Goal: Task Accomplishment & Management: Complete application form

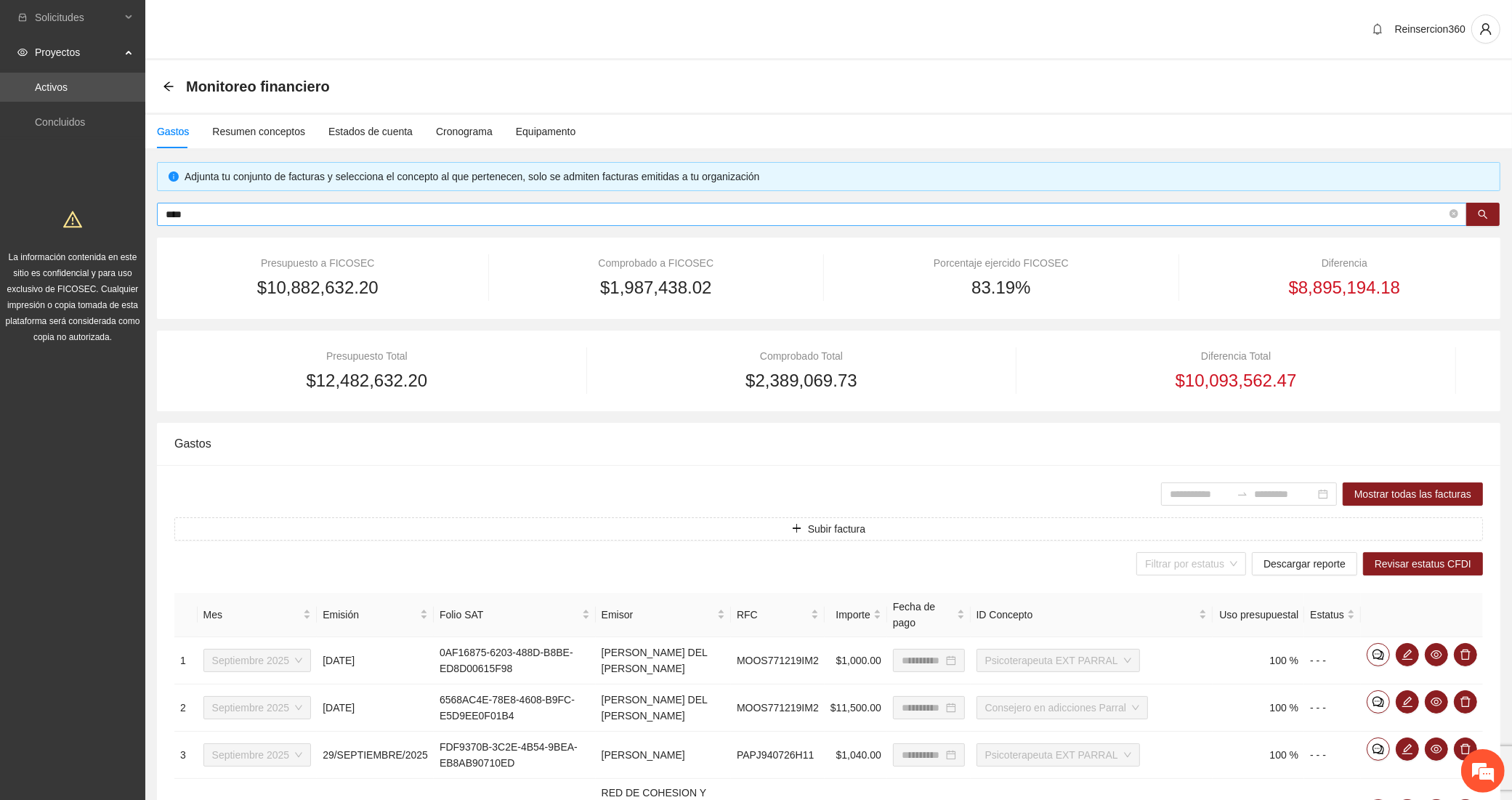
click at [277, 203] on span "****" at bounding box center [812, 215] width 1310 height 24
click at [283, 132] on div "Resumen conceptos" at bounding box center [259, 132] width 93 height 16
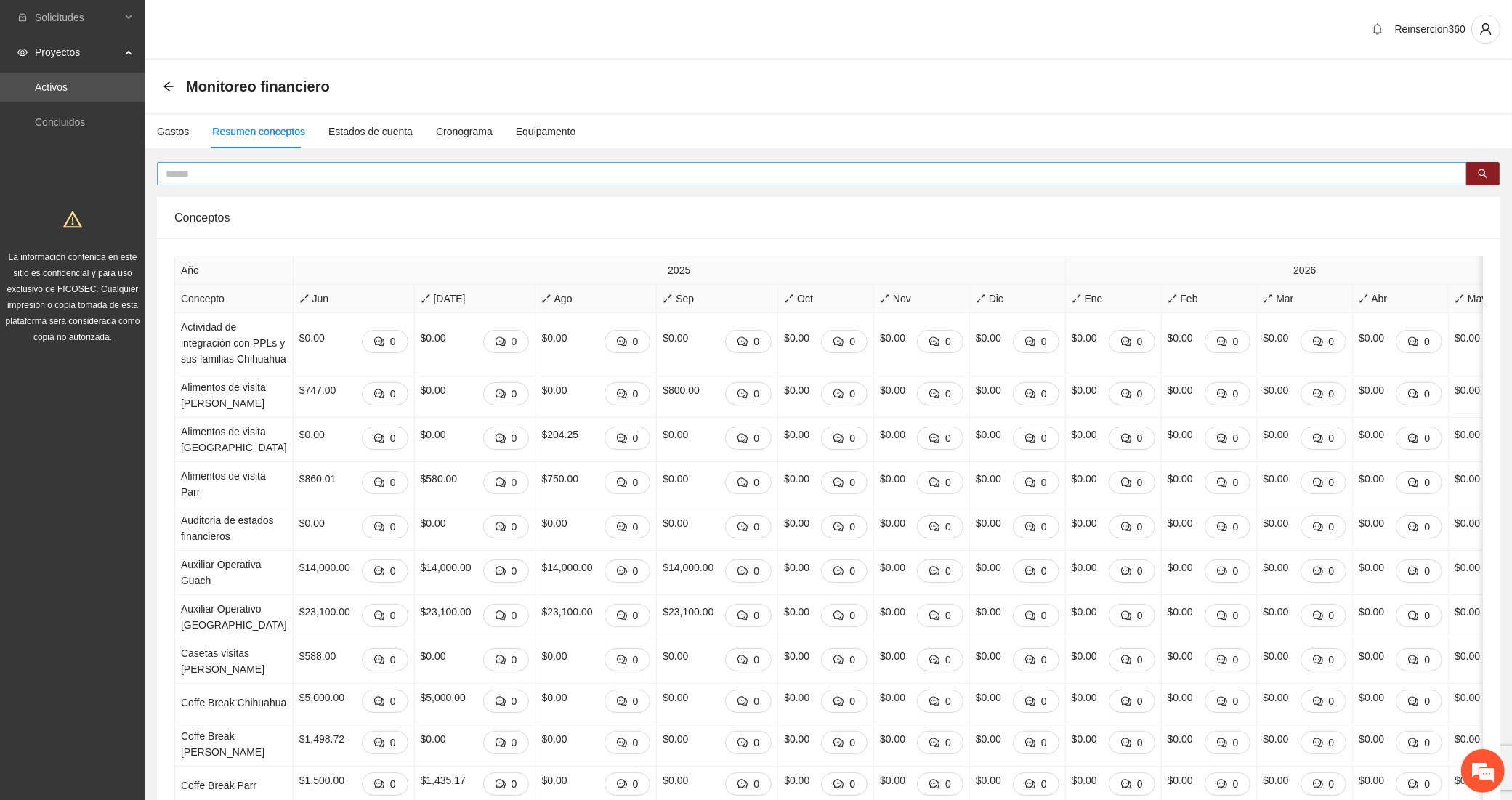
click at [274, 173] on input "text" at bounding box center [806, 174] width 1281 height 16
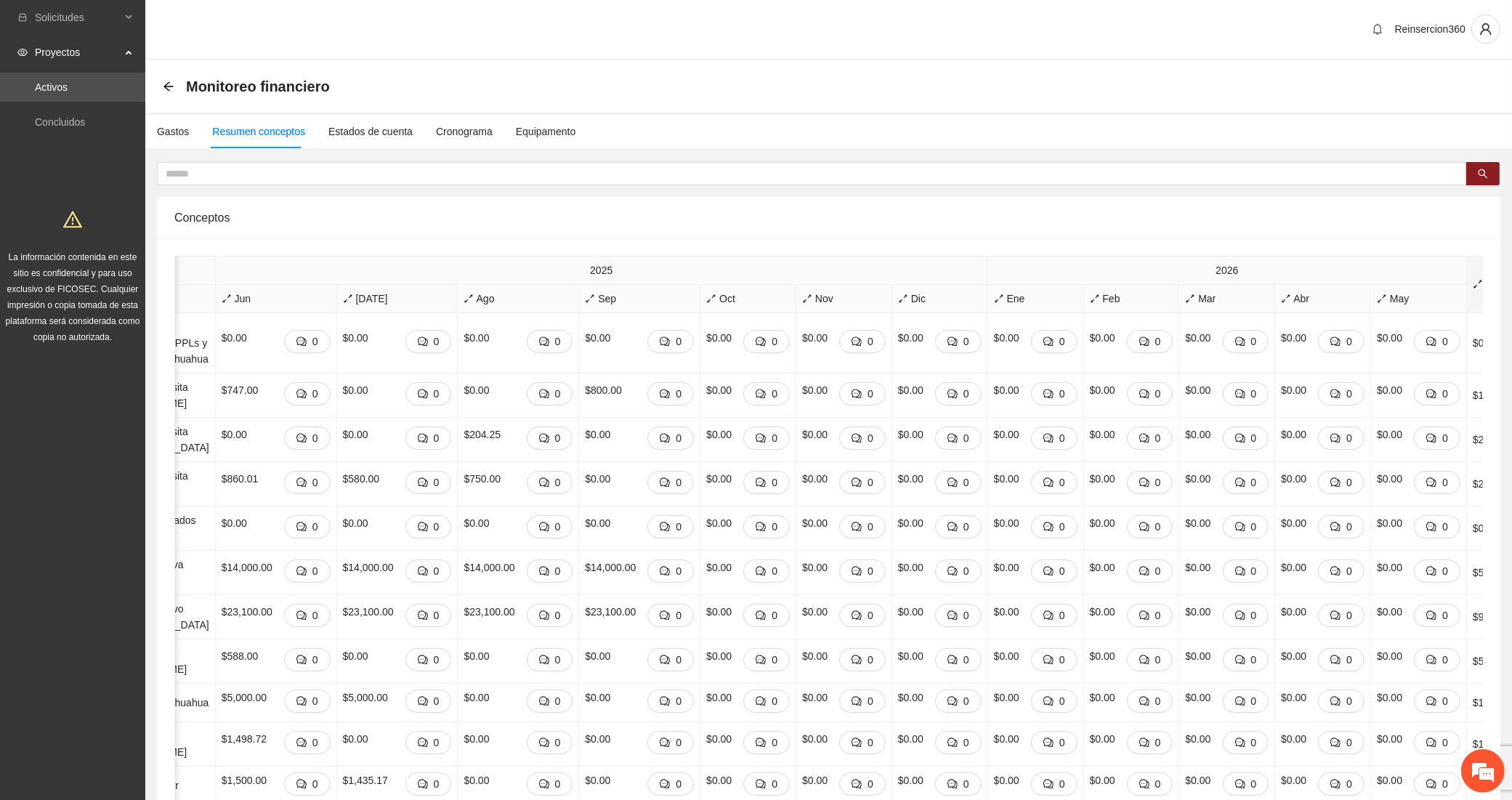
click at [1473, 285] on icon "arrows-alt" at bounding box center [1478, 284] width 10 height 10
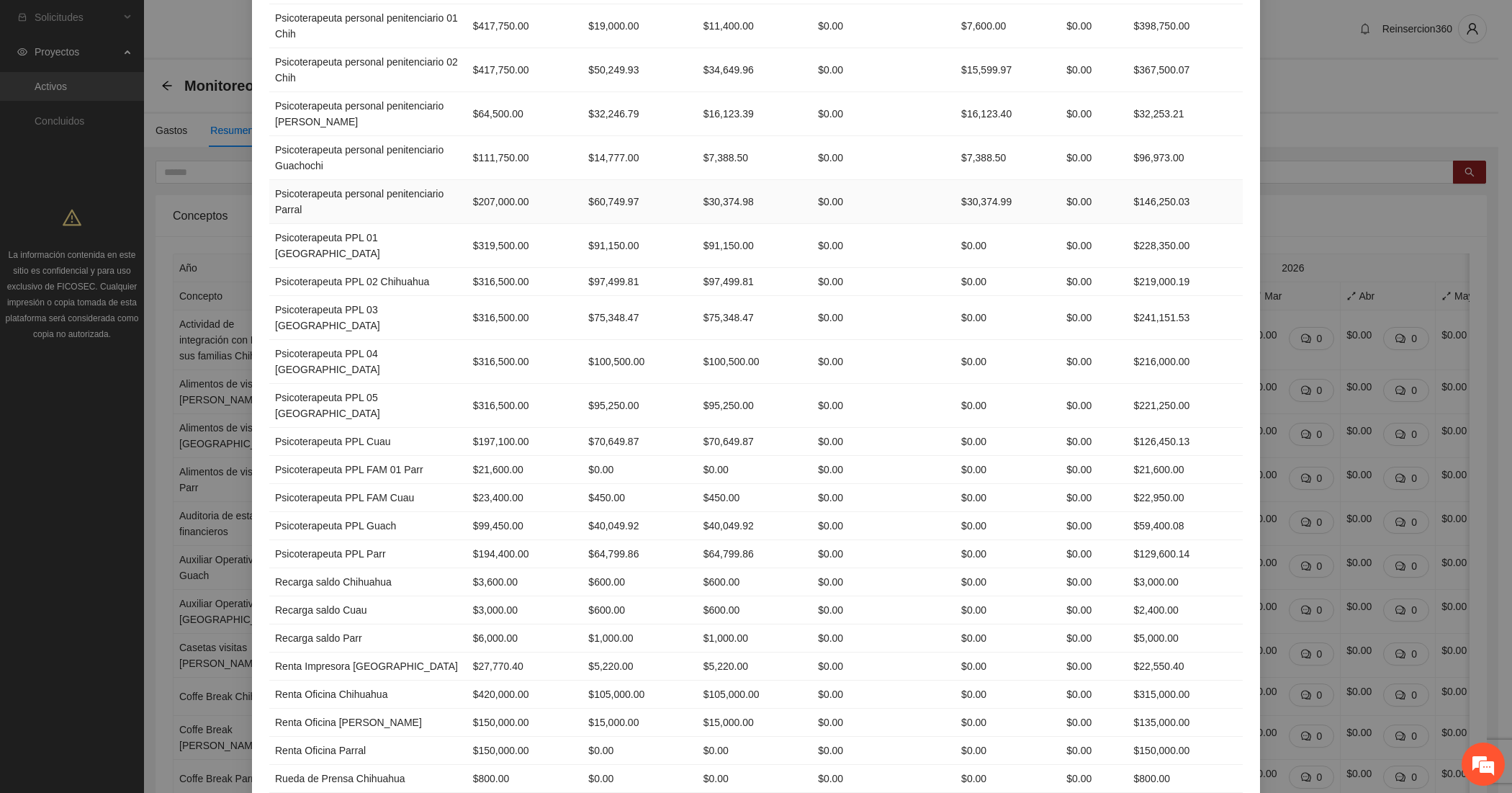
scroll to position [2425, 0]
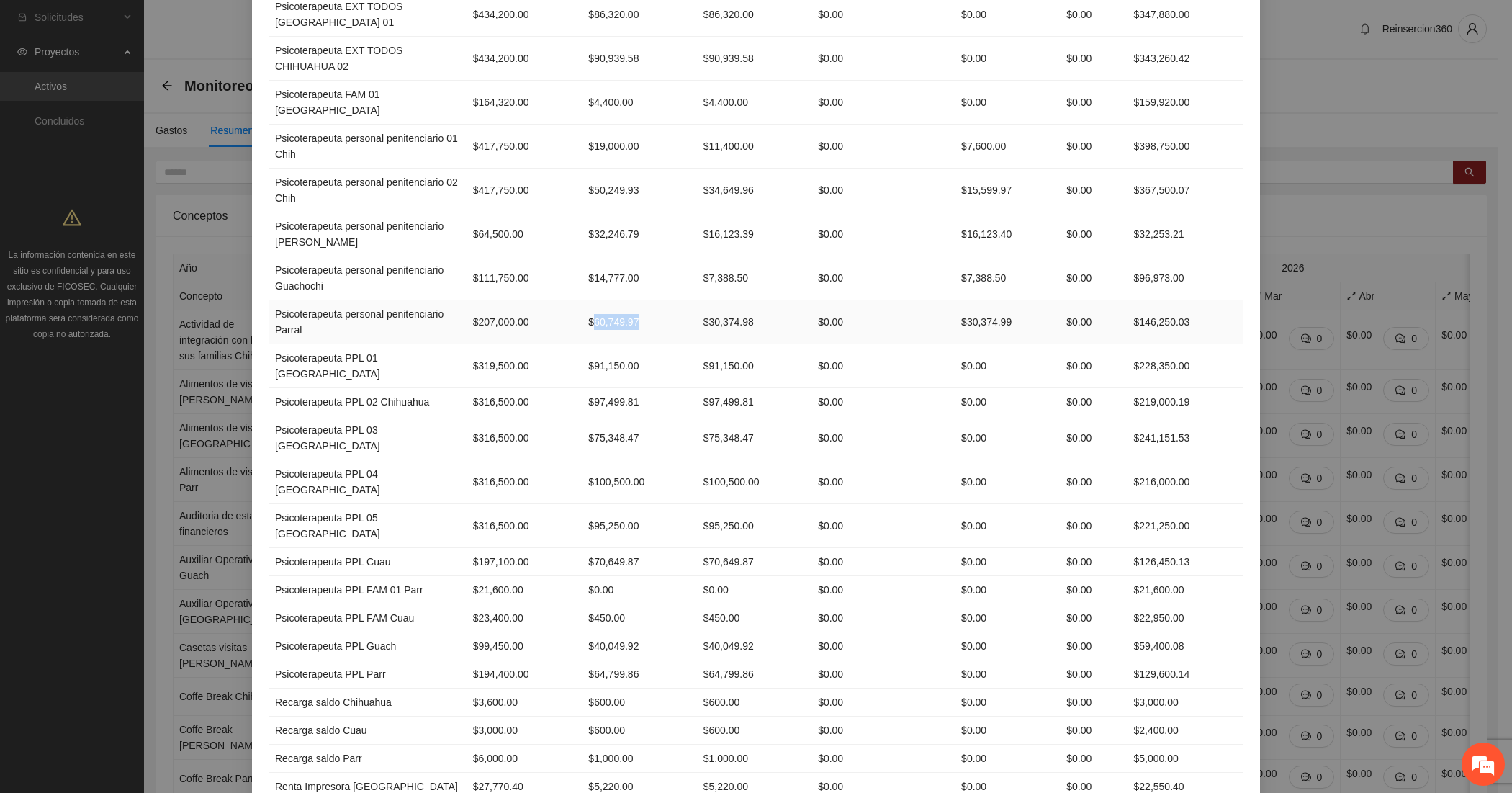
drag, startPoint x: 632, startPoint y: 447, endPoint x: 552, endPoint y: 450, distance: 80.1
click at [583, 344] on td "$60,749.97" at bounding box center [639, 322] width 114 height 44
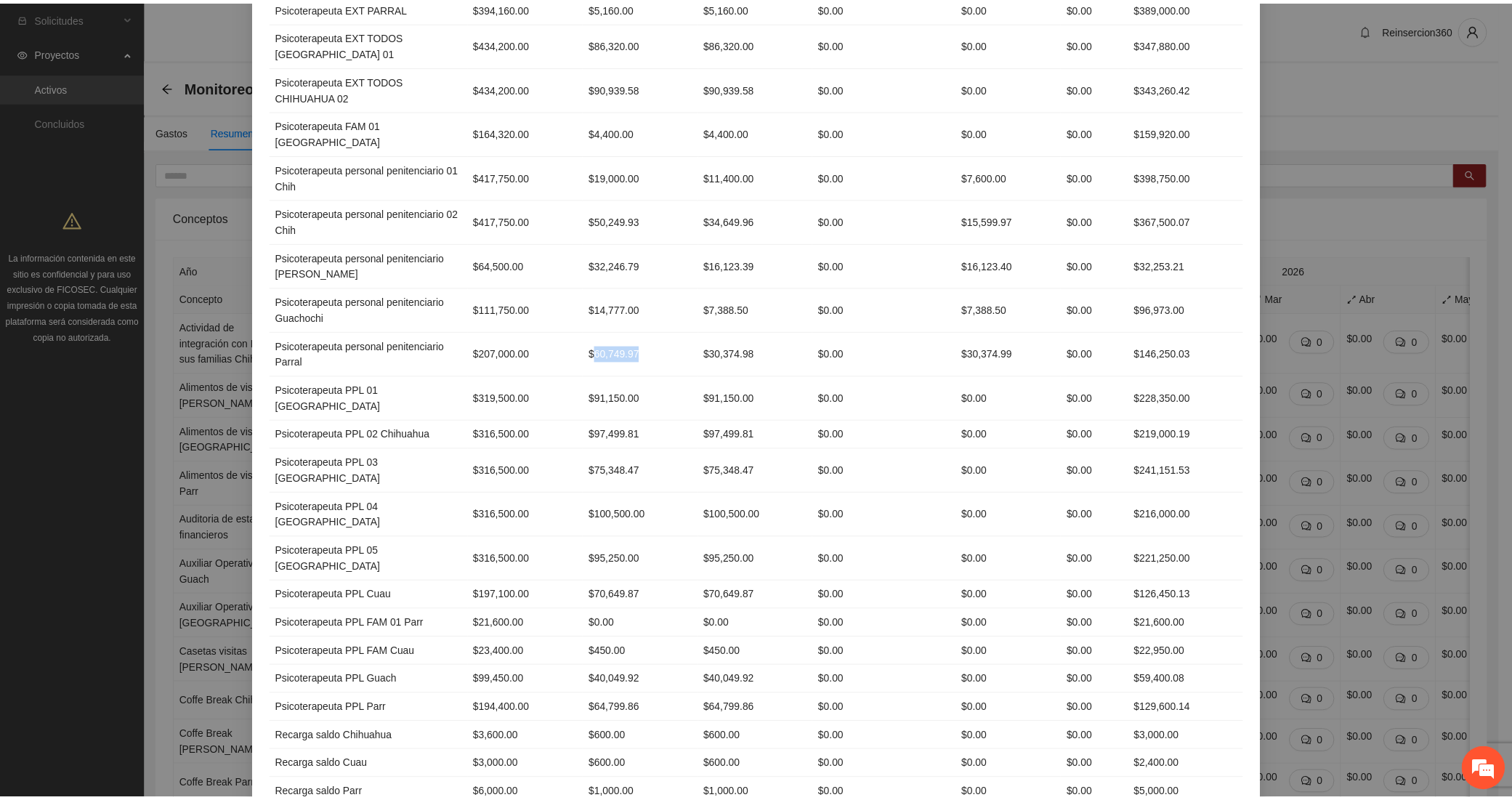
scroll to position [2422, 0]
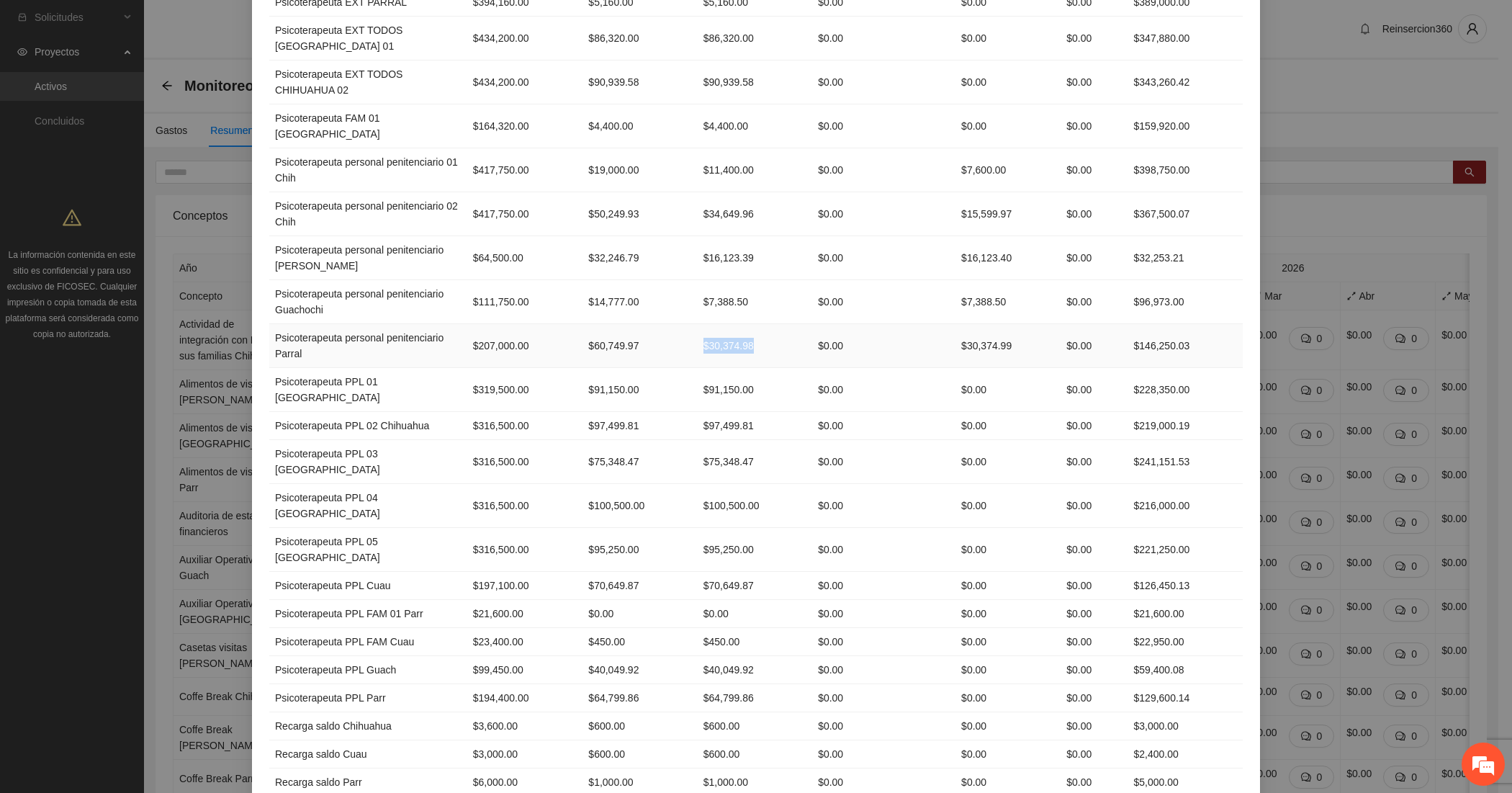
drag, startPoint x: 722, startPoint y: 469, endPoint x: 621, endPoint y: 469, distance: 101.0
click at [621, 368] on tr "Psicoterapeuta personal penitenciario Parral $207,000.00 $60,749.97 $30,374.98 …" at bounding box center [756, 345] width 974 height 44
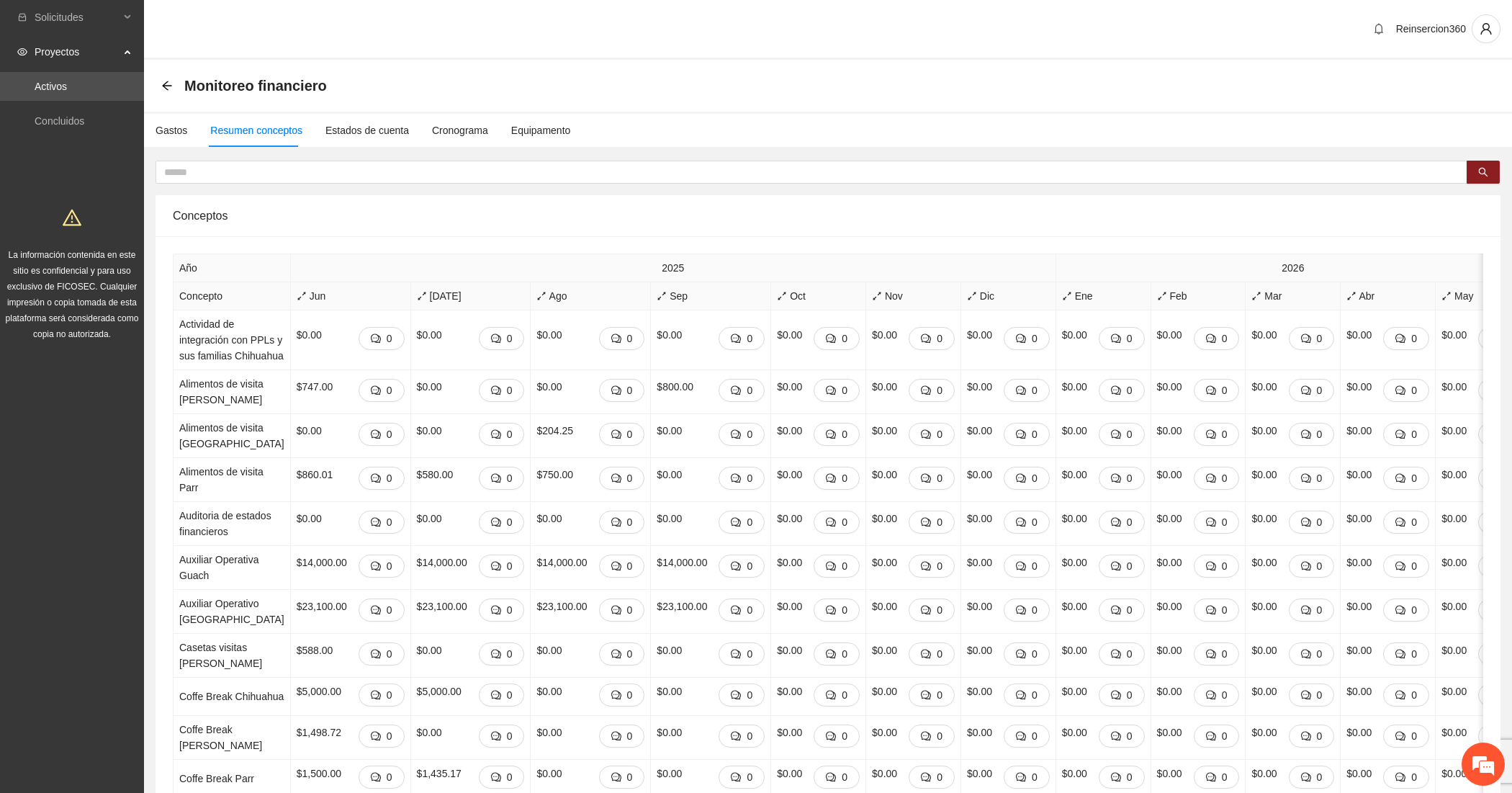
click at [203, 321] on body "Solicitudes Proyectos Activos Concluidos La información contenida en este sitio…" at bounding box center [756, 396] width 1512 height 793
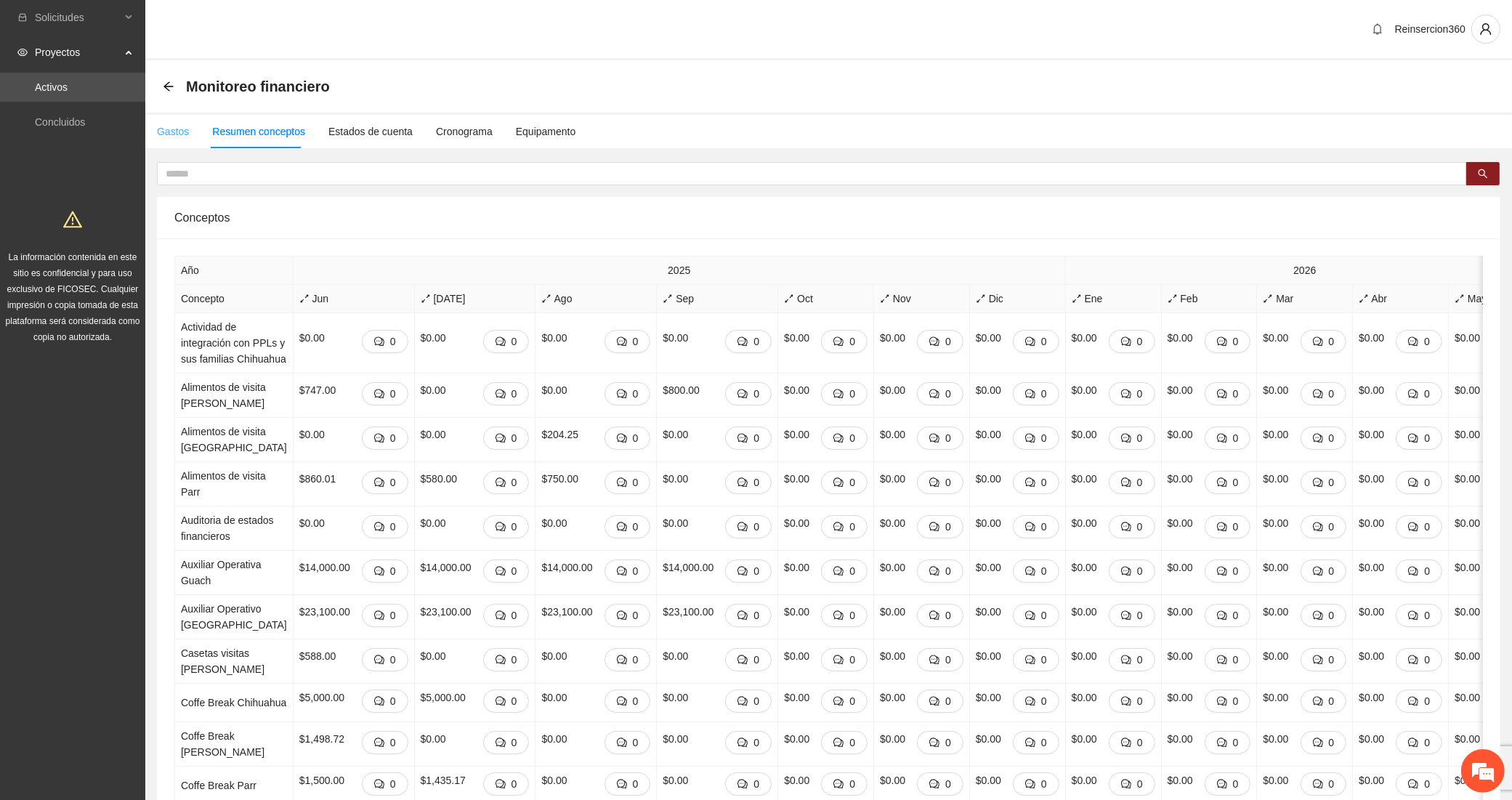
click at [164, 144] on div "Gastos" at bounding box center [172, 132] width 32 height 34
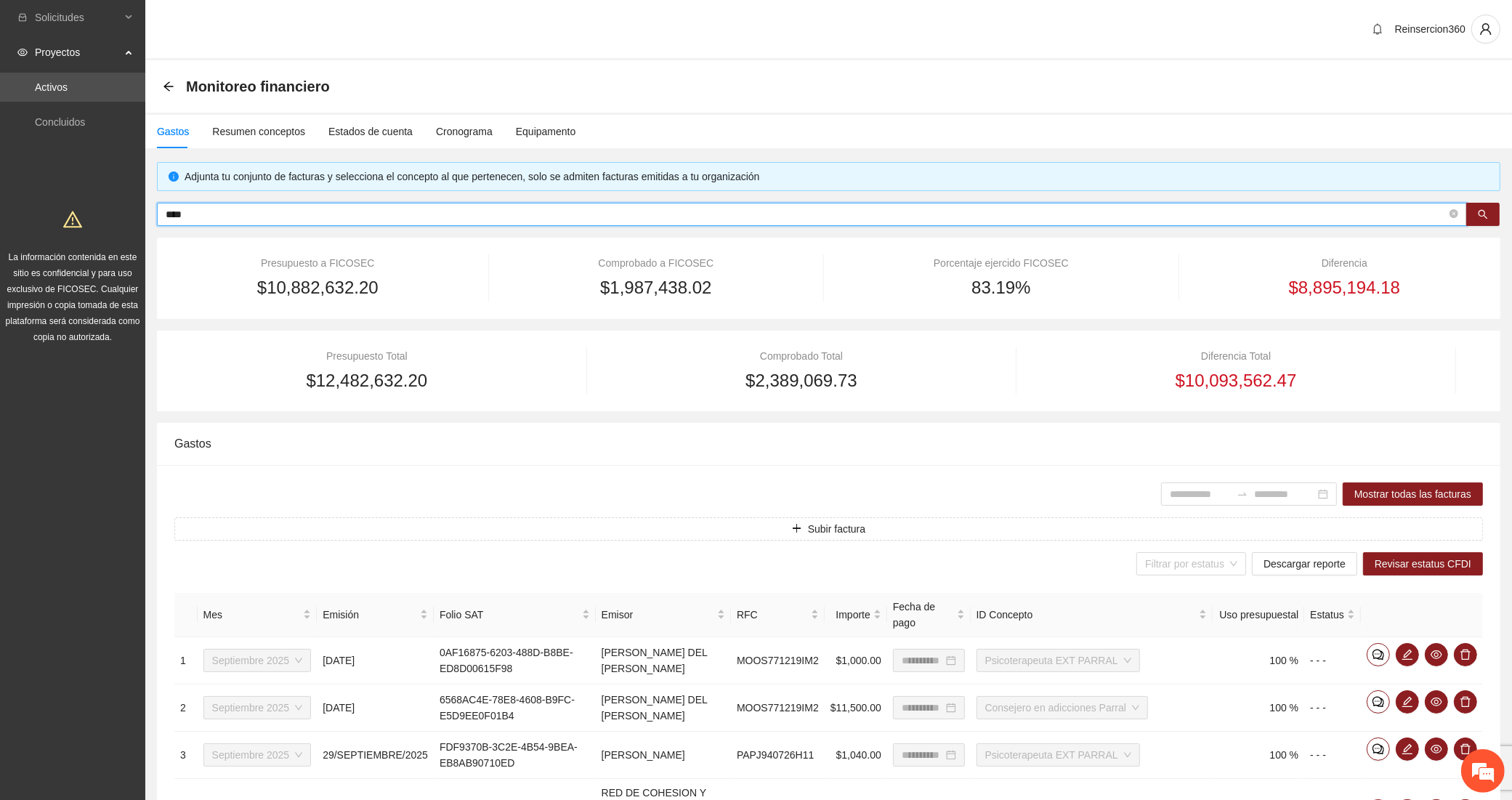
click at [212, 213] on input "****" at bounding box center [806, 215] width 1281 height 16
type input "****"
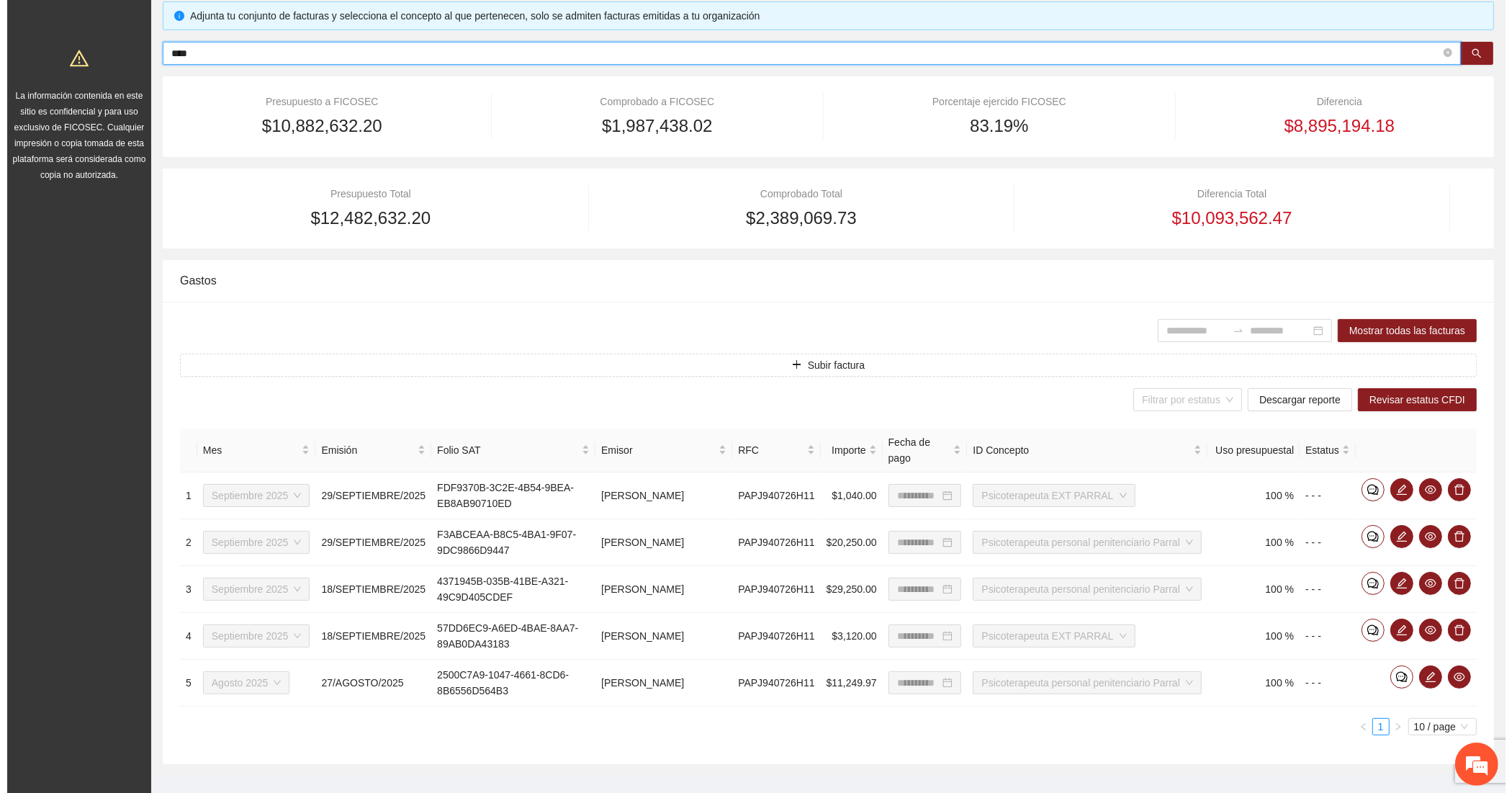
scroll to position [167, 0]
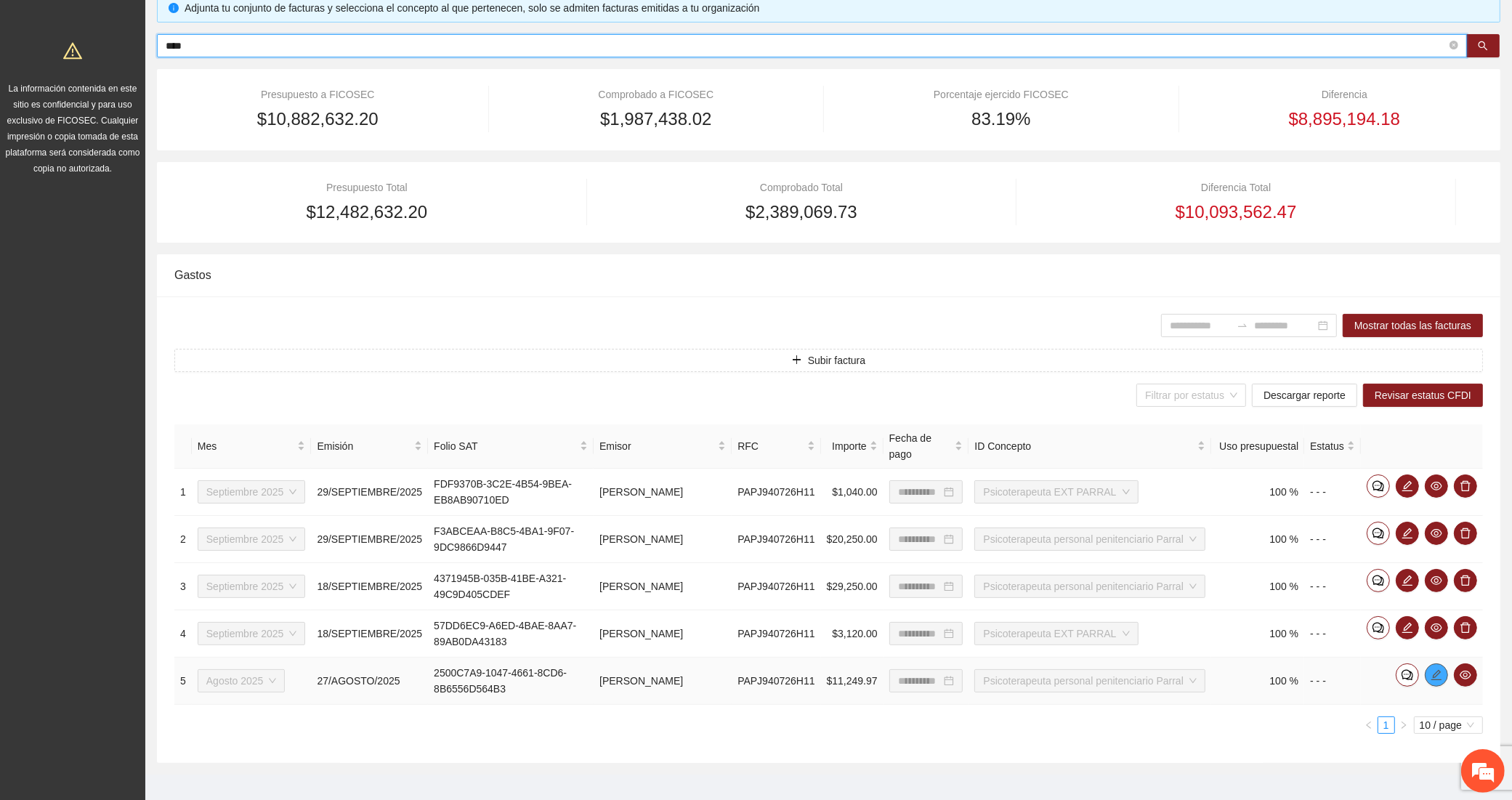
click at [1430, 669] on icon "edit" at bounding box center [1436, 675] width 12 height 12
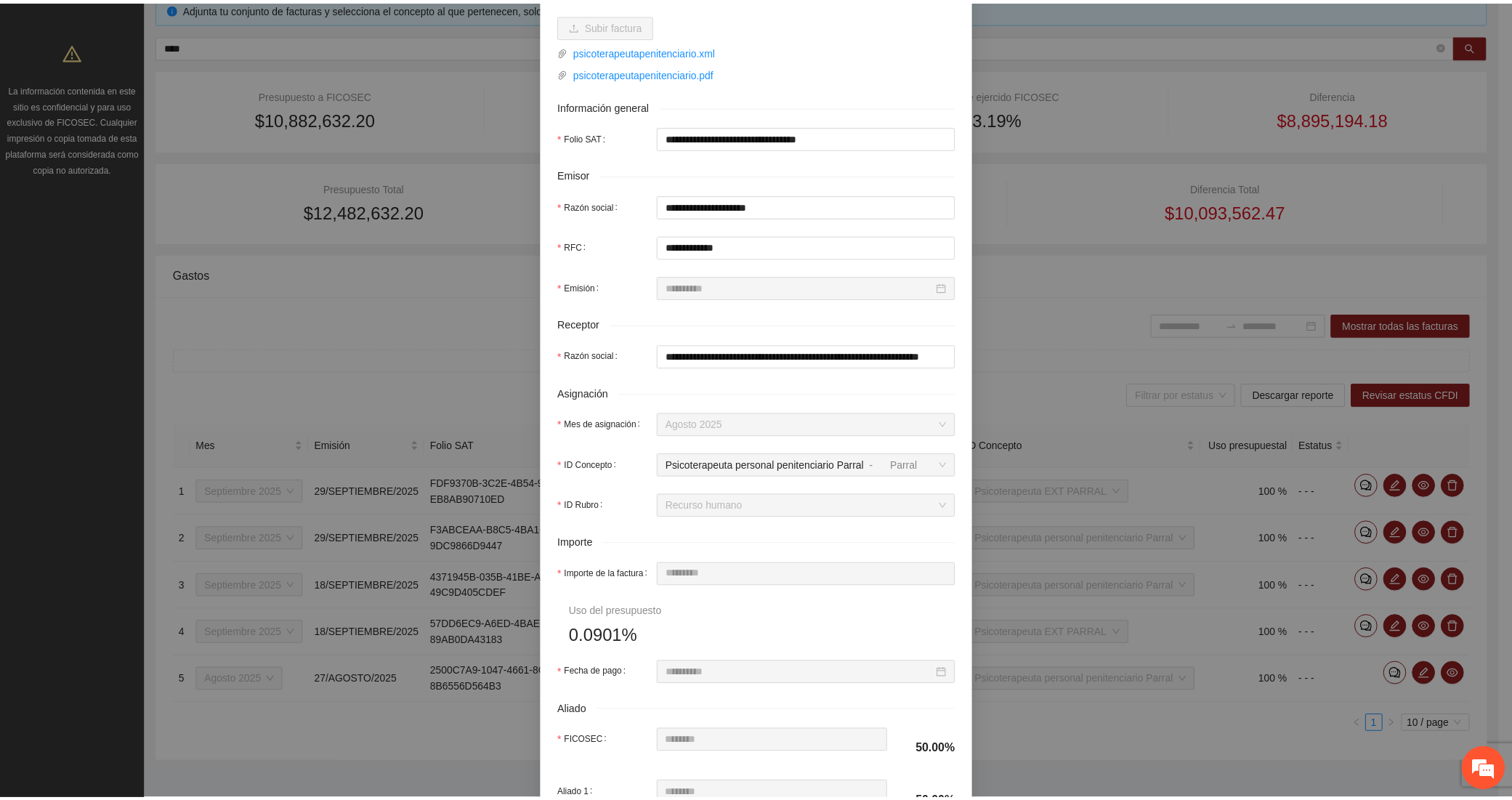
scroll to position [0, 0]
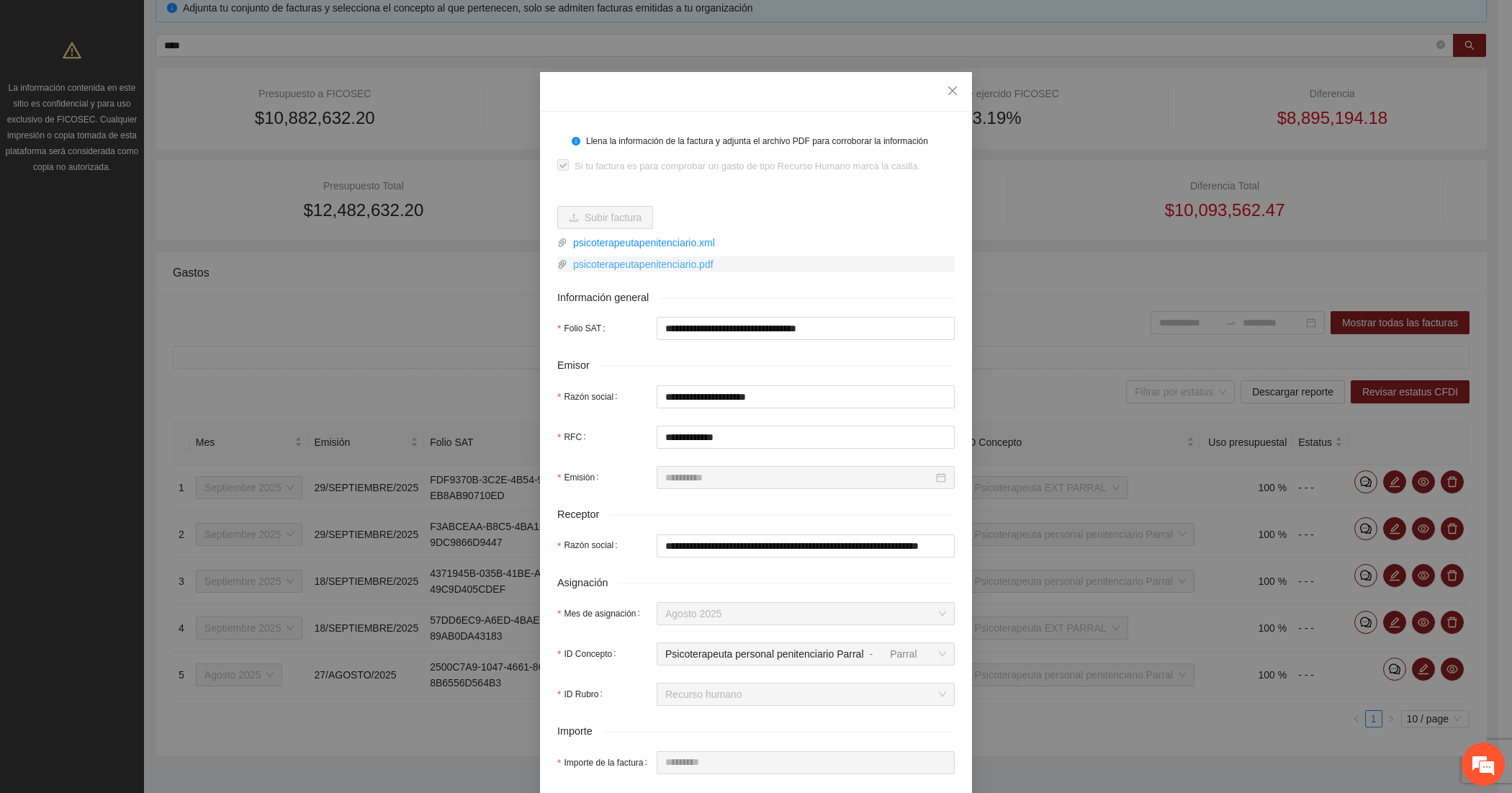
click at [616, 267] on link "psicoterapeutapenitenciario.pdf" at bounding box center [760, 264] width 387 height 16
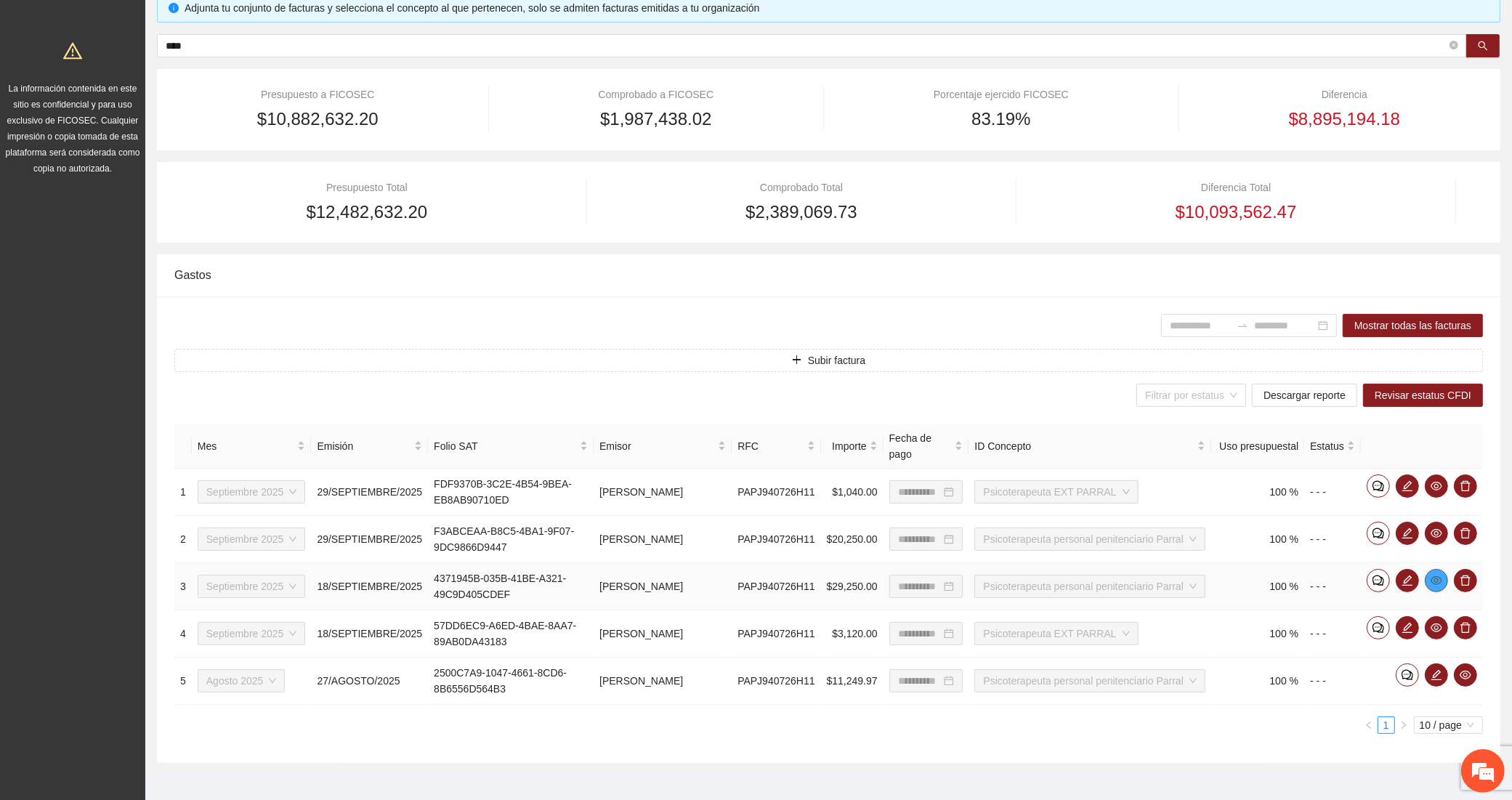
click at [1432, 576] on icon "eye" at bounding box center [1436, 580] width 12 height 9
click at [1433, 528] on icon "eye" at bounding box center [1436, 533] width 12 height 12
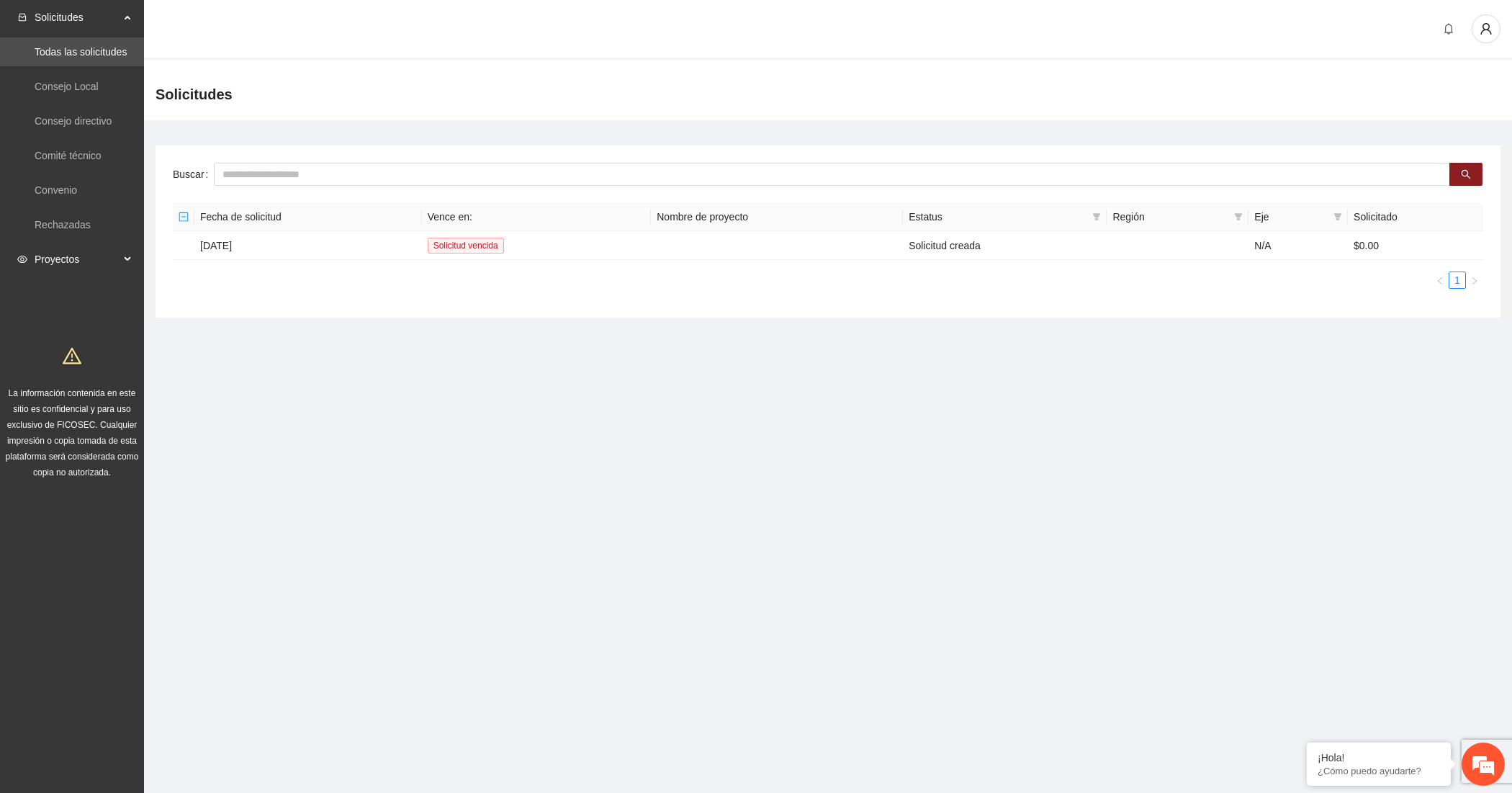
click at [84, 256] on span "Proyectos" at bounding box center [76, 259] width 85 height 29
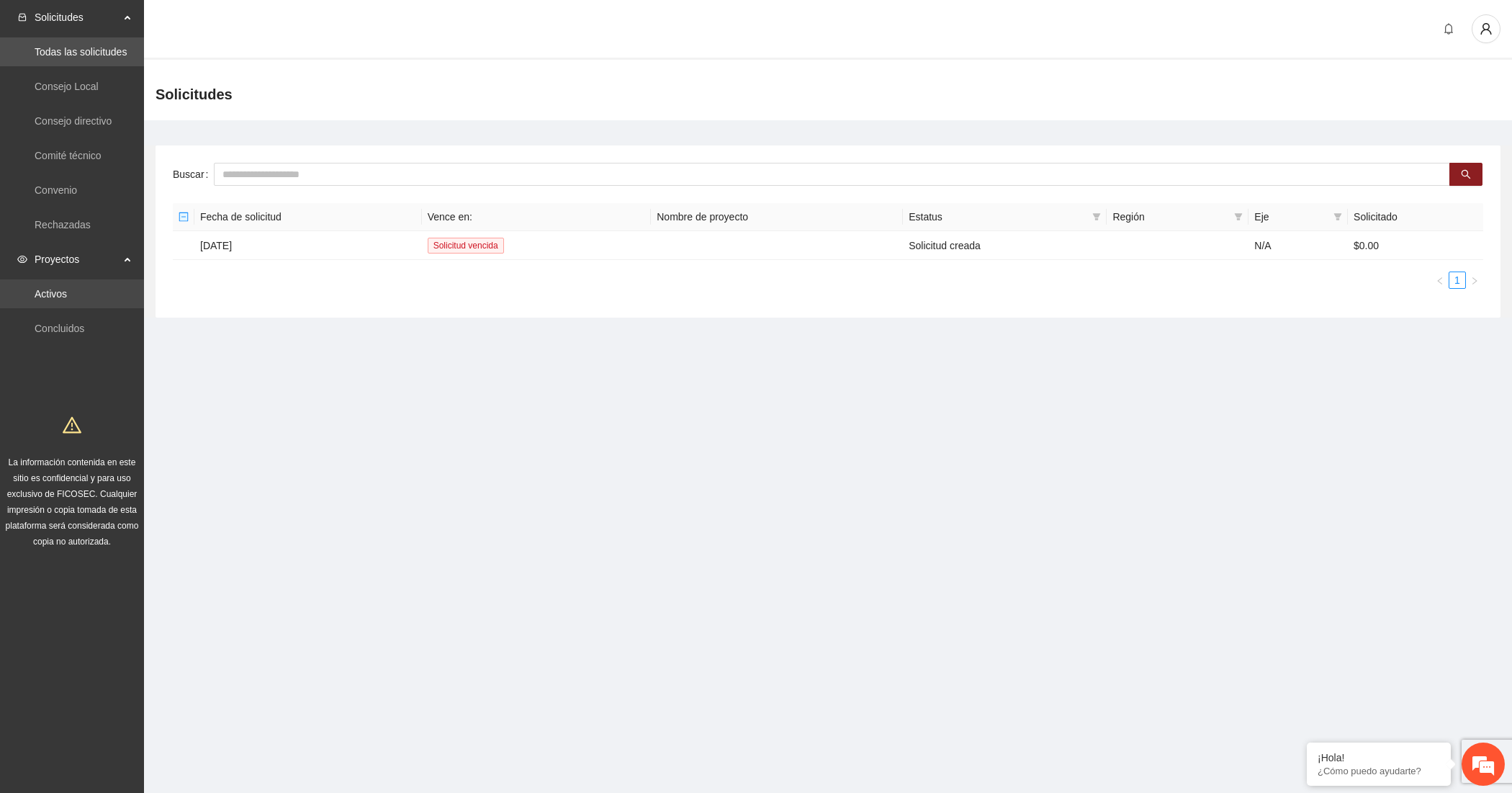
click at [67, 295] on link "Activos" at bounding box center [50, 293] width 32 height 12
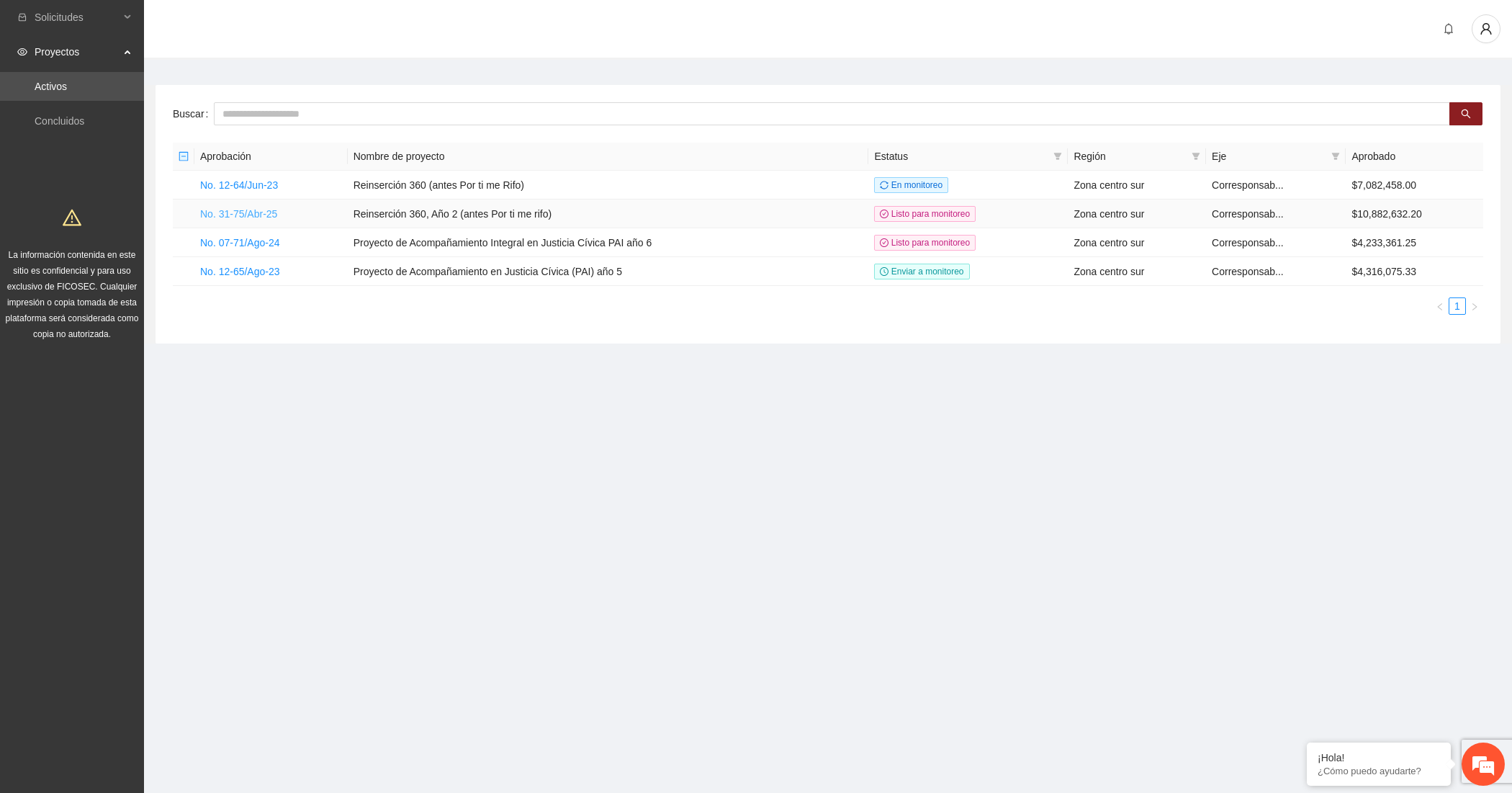
click at [232, 212] on link "No. 31-75/Abr-25" at bounding box center [239, 214] width 77 height 12
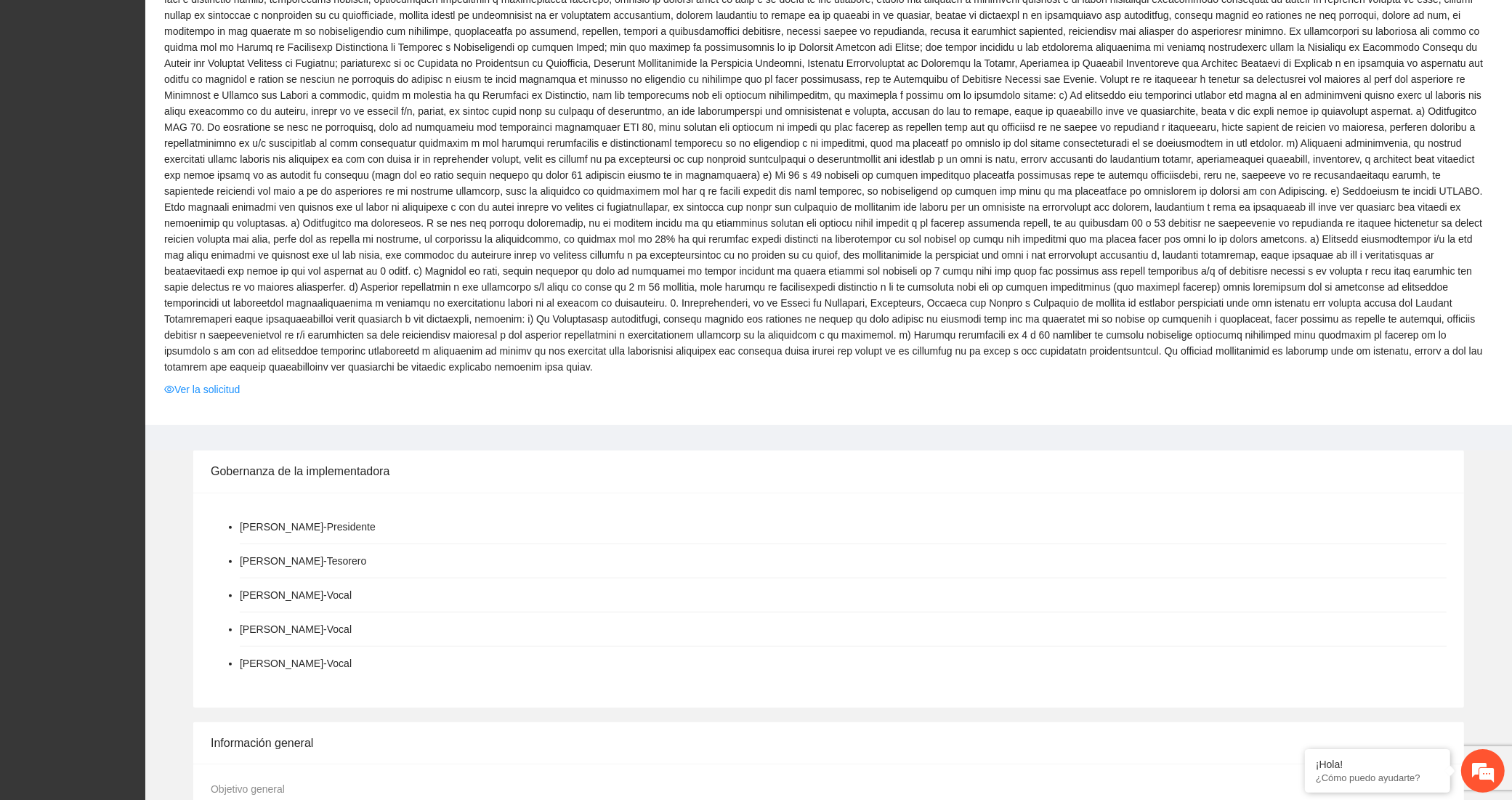
scroll to position [969, 0]
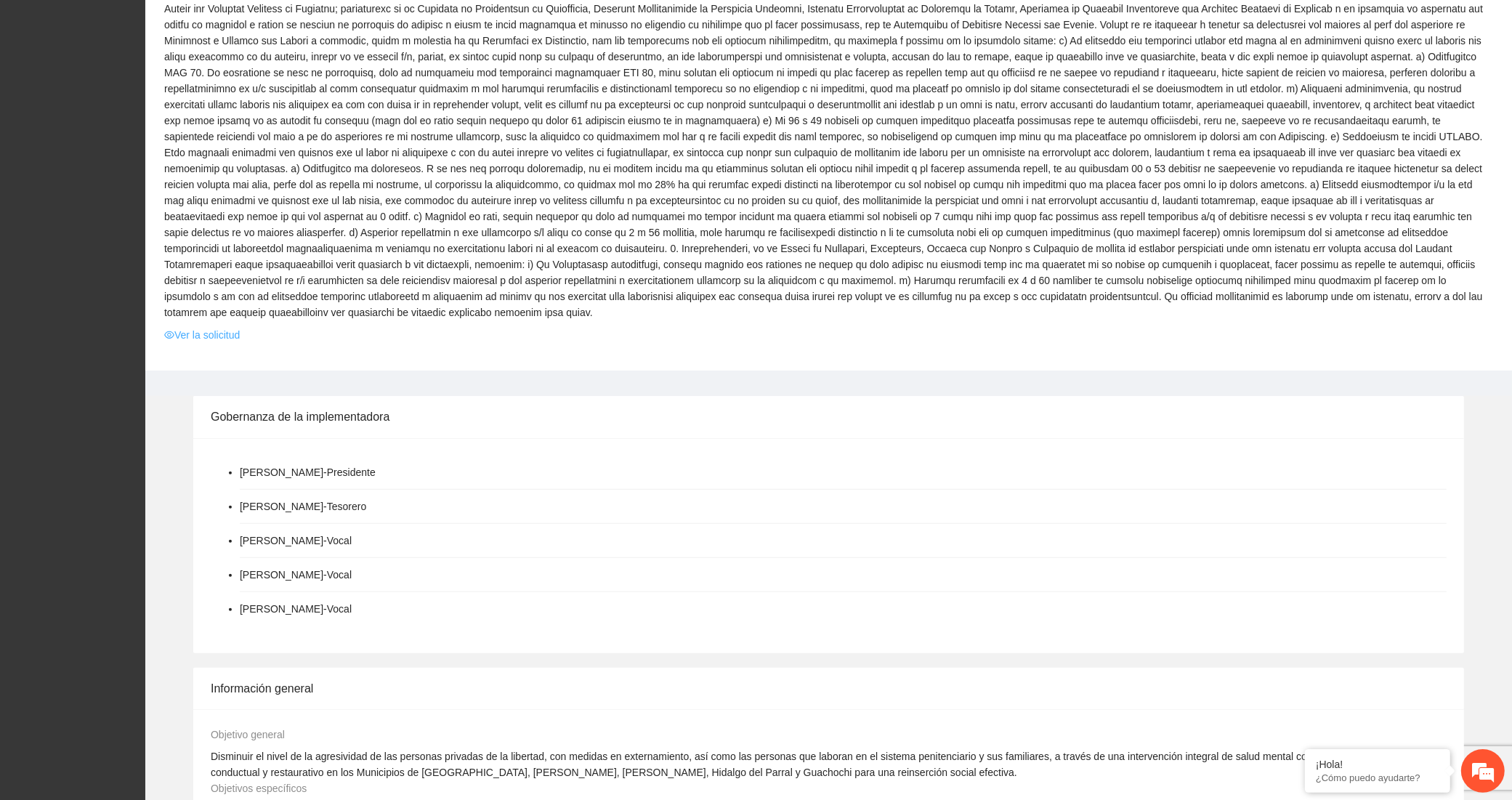
click at [190, 327] on link "Ver la solicitud" at bounding box center [201, 335] width 75 height 16
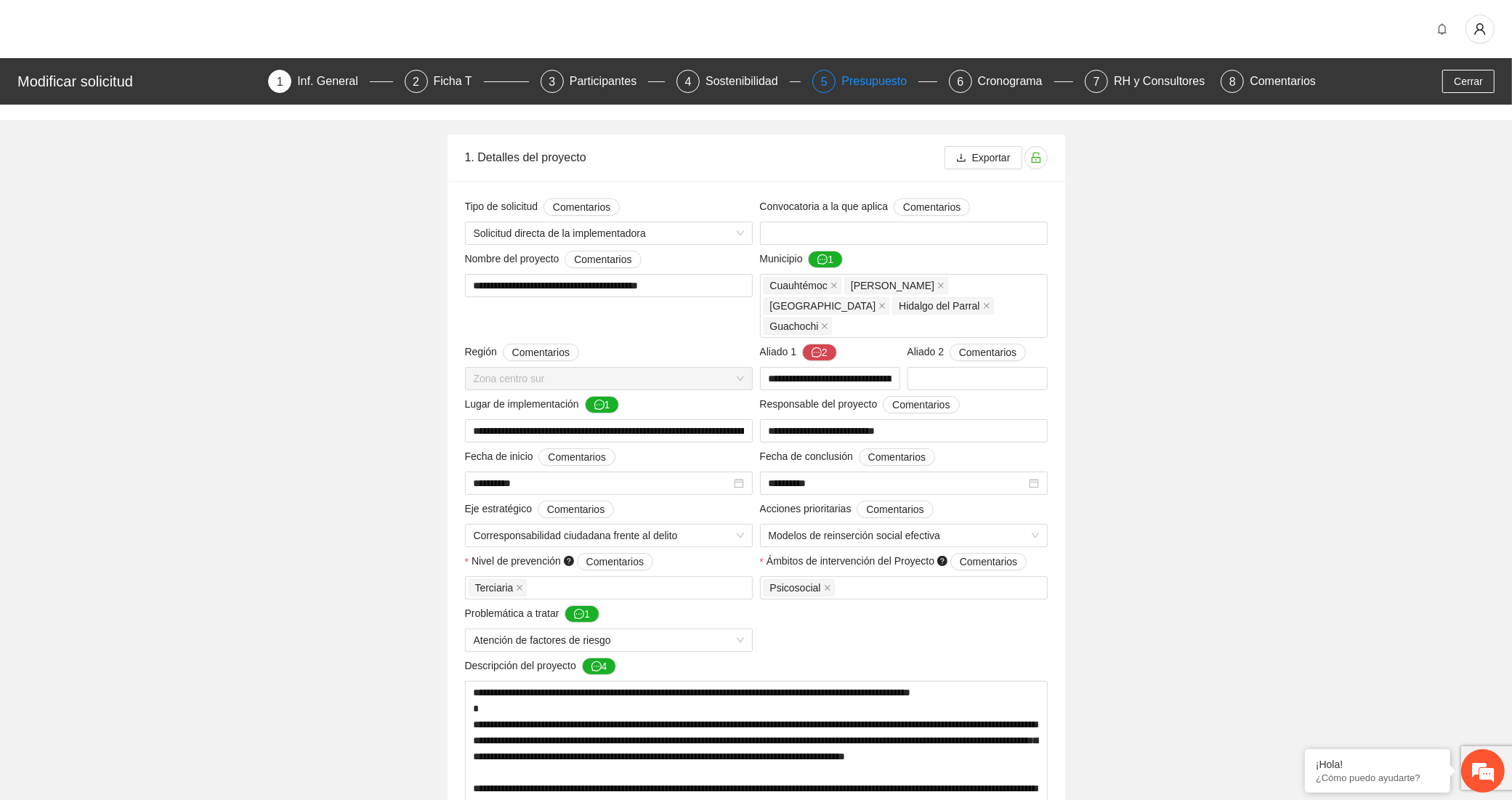
click at [841, 85] on div "5 Presupuesto" at bounding box center [874, 82] width 124 height 24
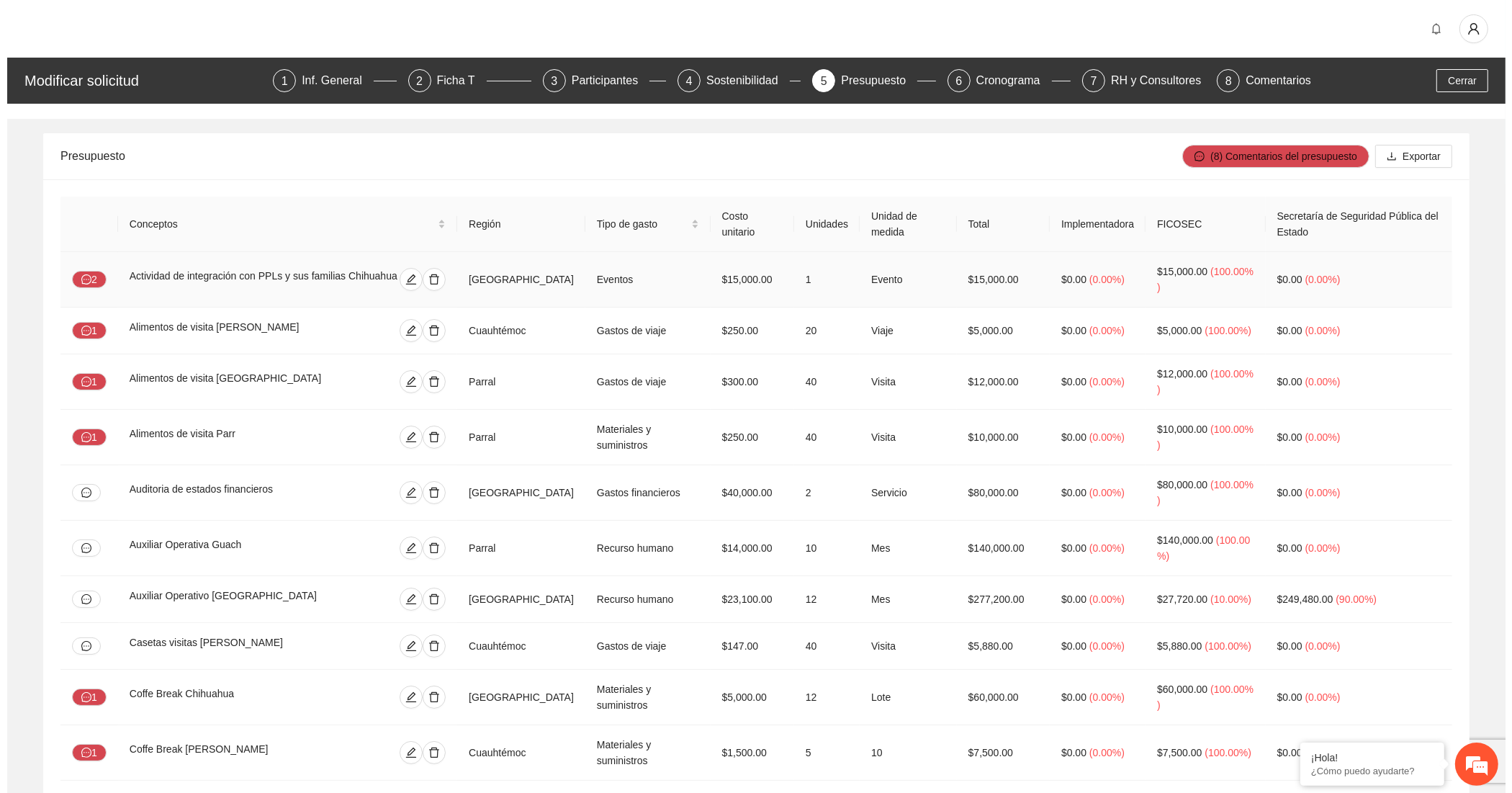
scroll to position [3544, 0]
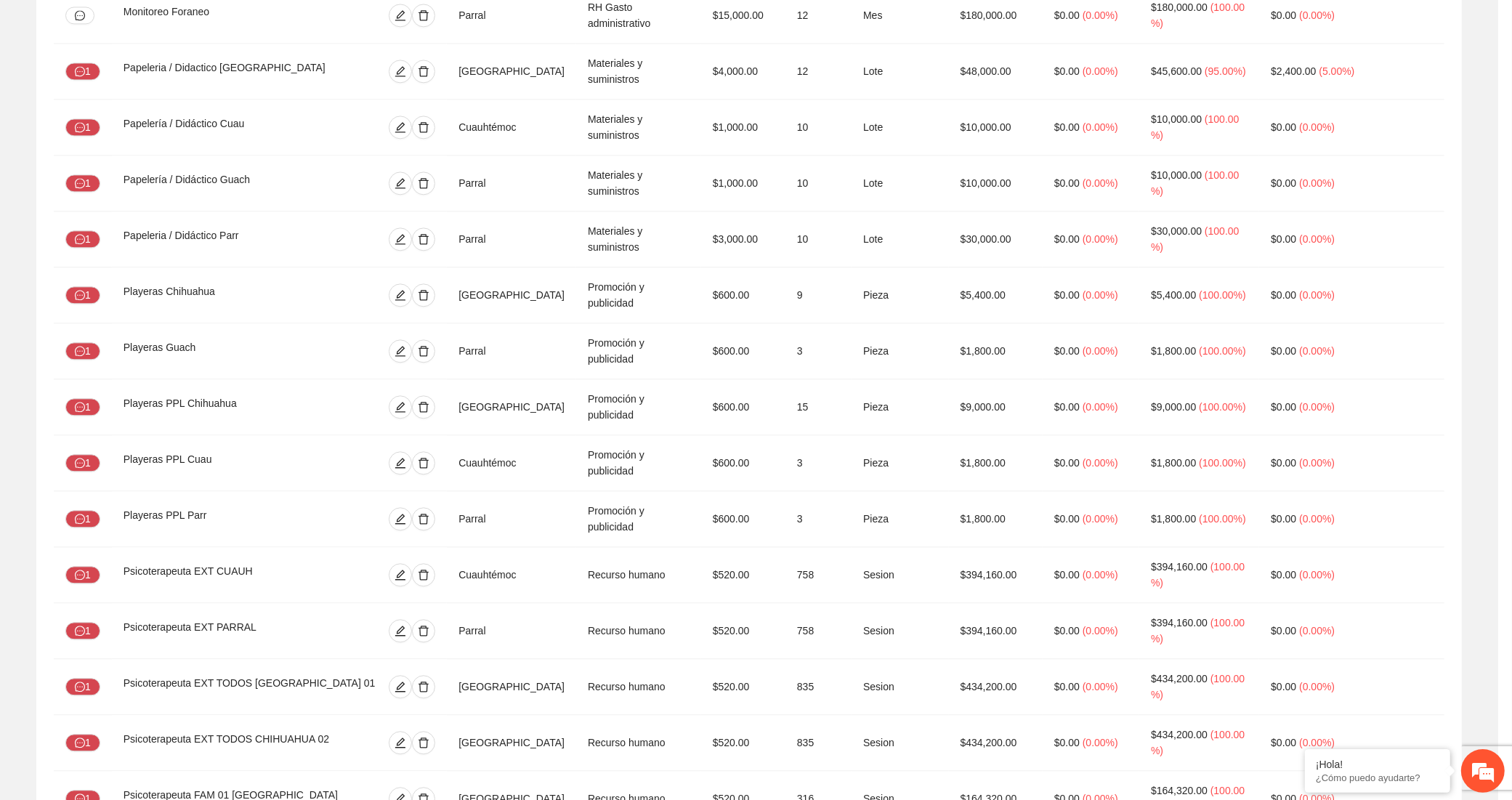
type input "**"
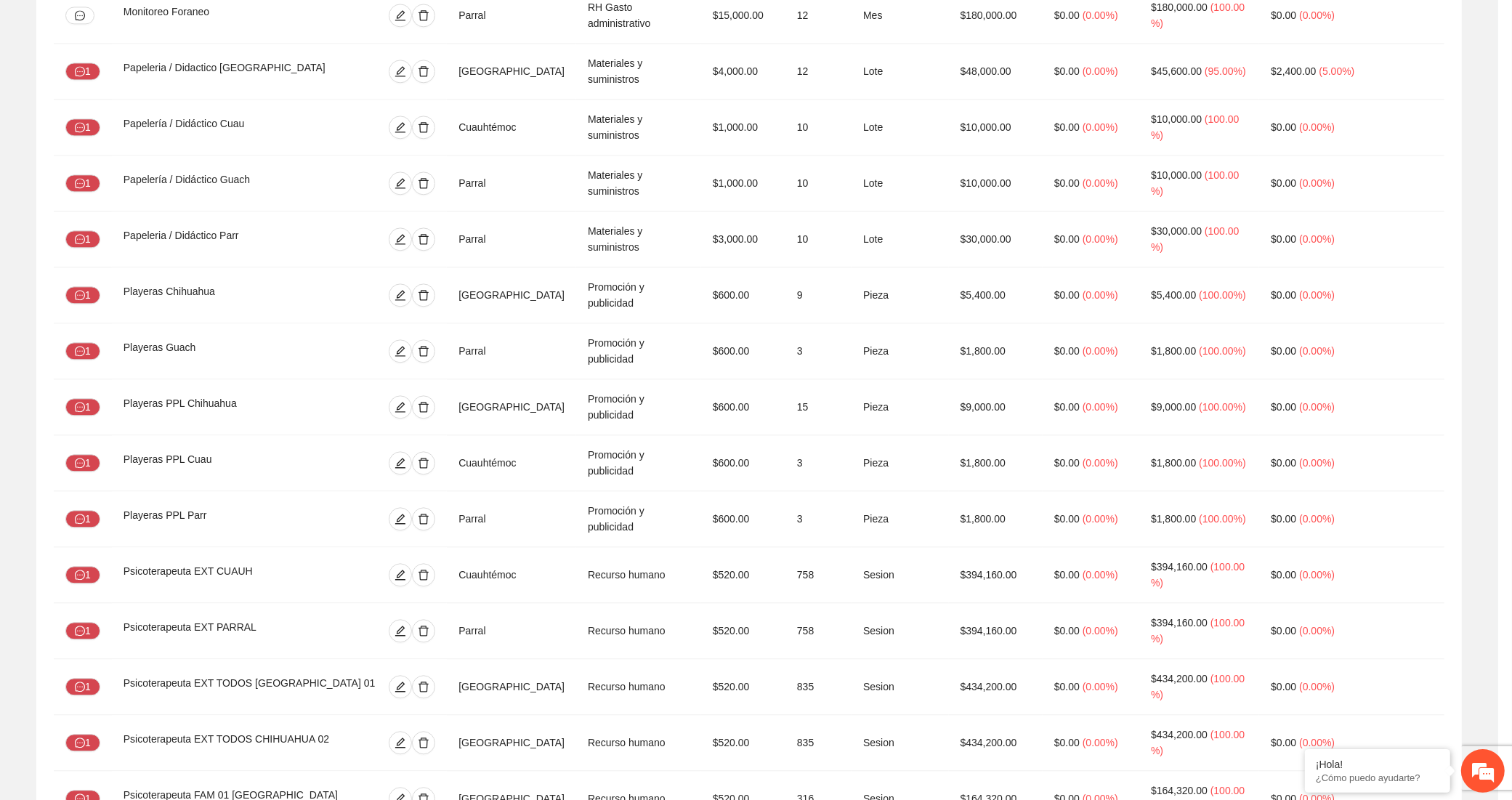
type input "**"
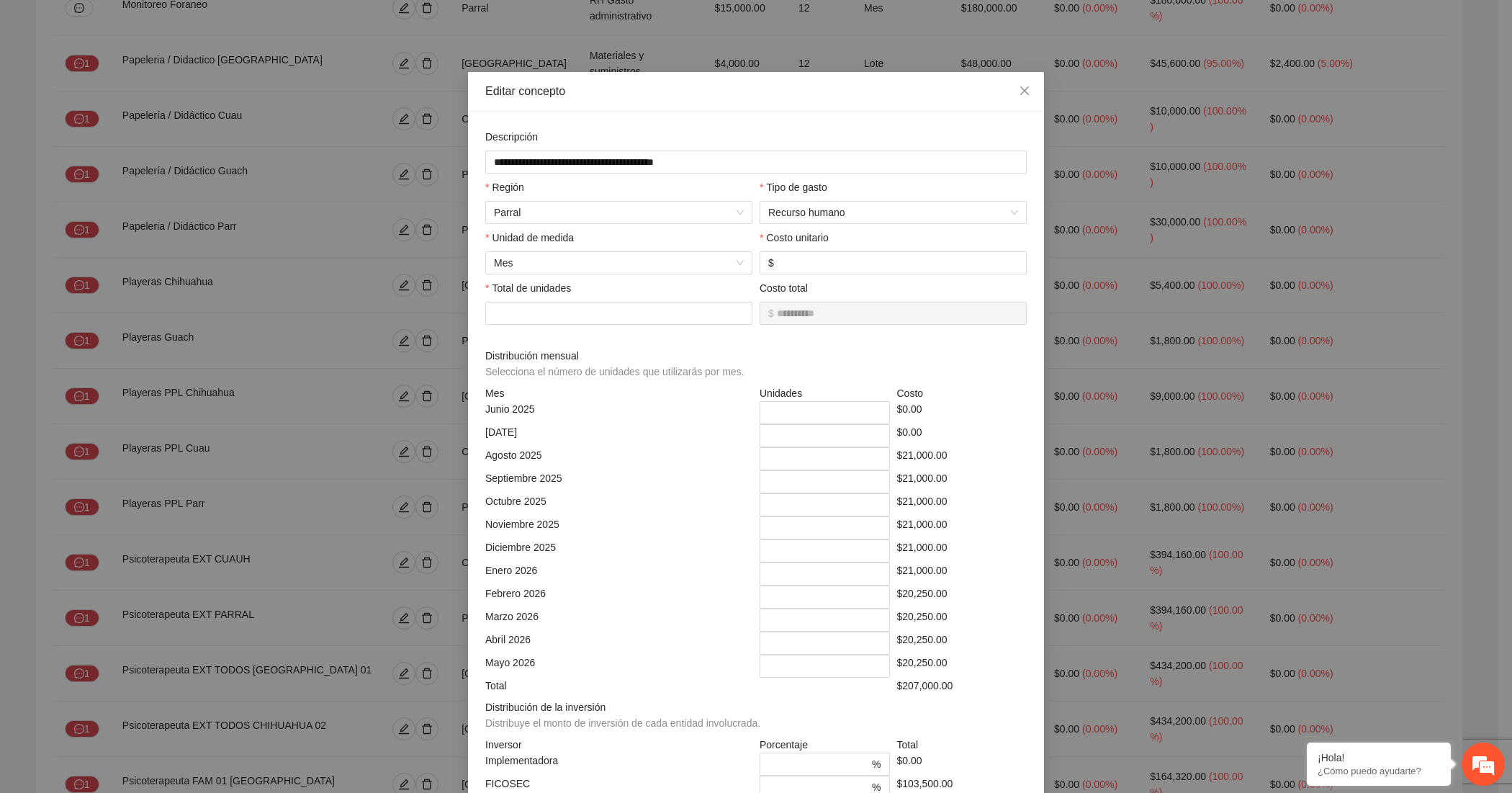
scroll to position [109, 0]
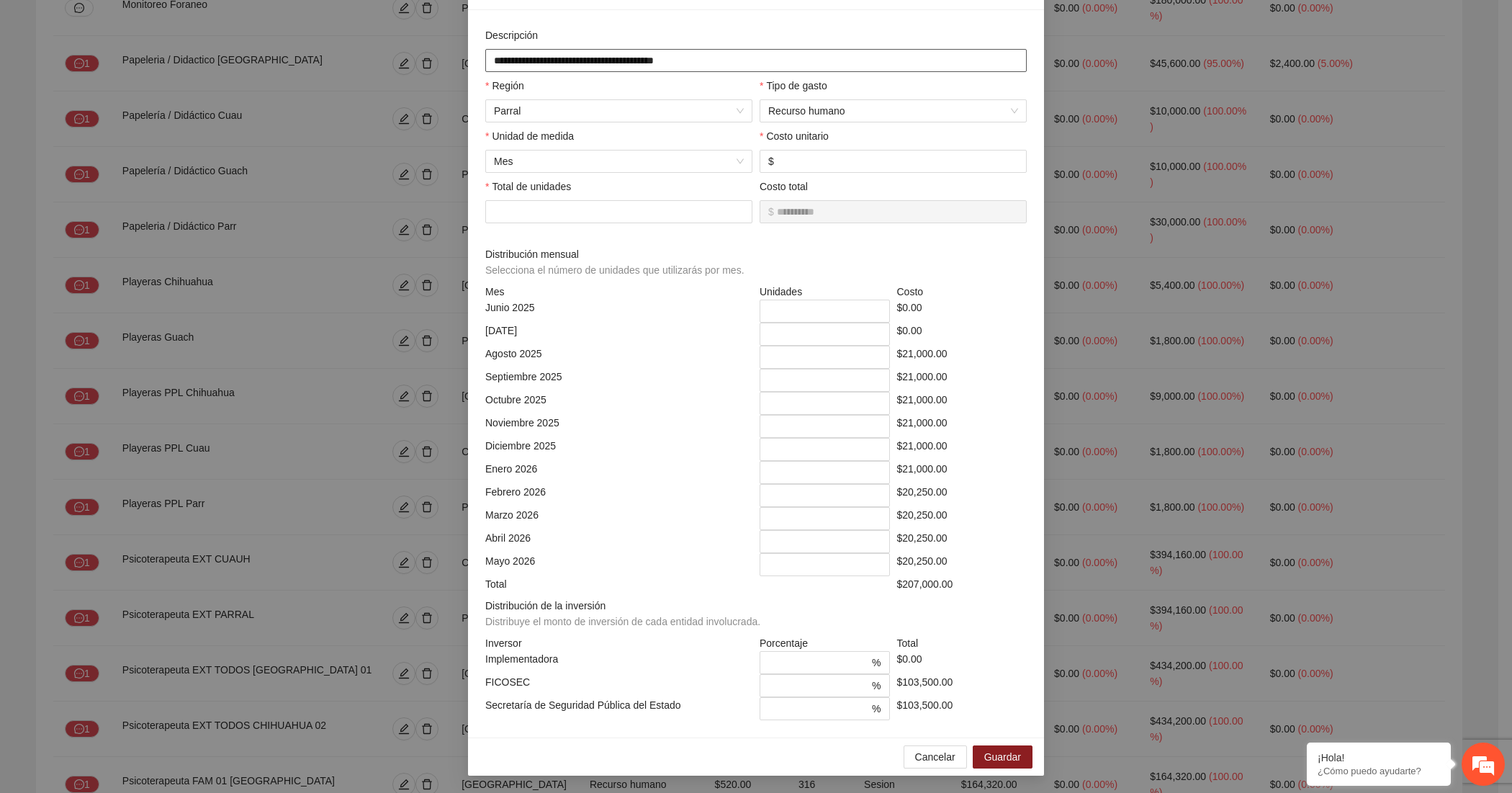
drag, startPoint x: 699, startPoint y: 47, endPoint x: 462, endPoint y: 41, distance: 237.1
click at [468, 41] on div "**********" at bounding box center [756, 373] width 576 height 727
